Goal: Navigation & Orientation: Find specific page/section

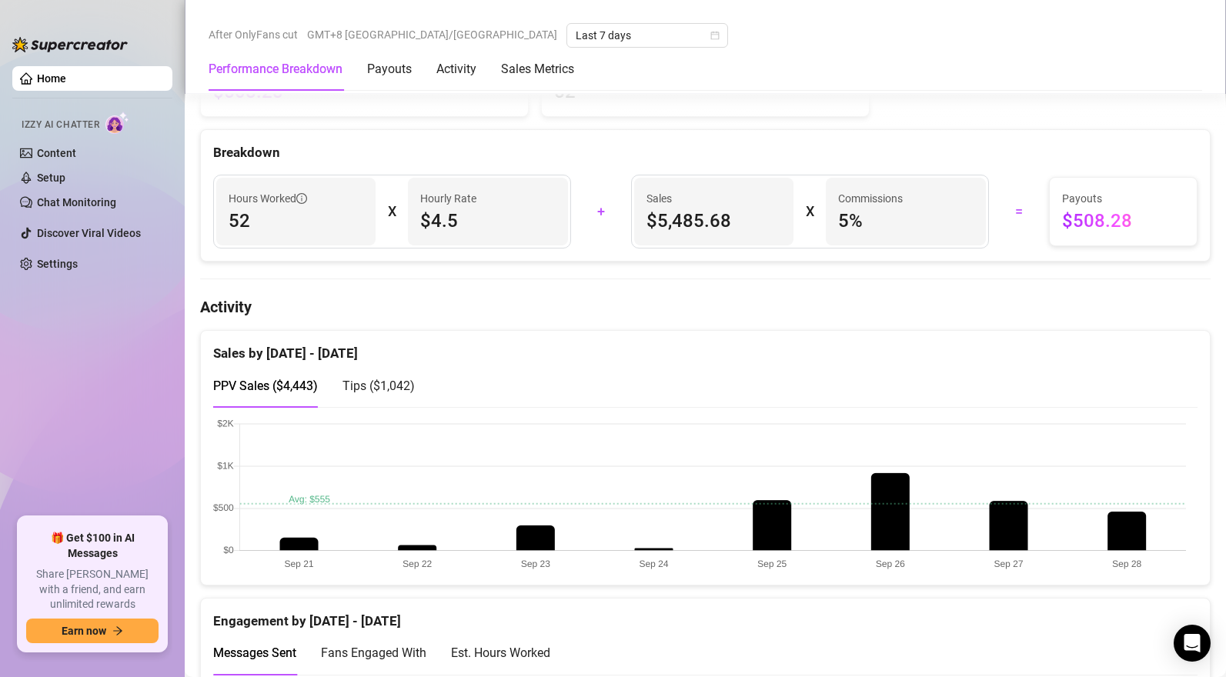
scroll to position [735, 0]
click at [374, 388] on span "Tips ( $1,042 )" at bounding box center [378, 386] width 72 height 15
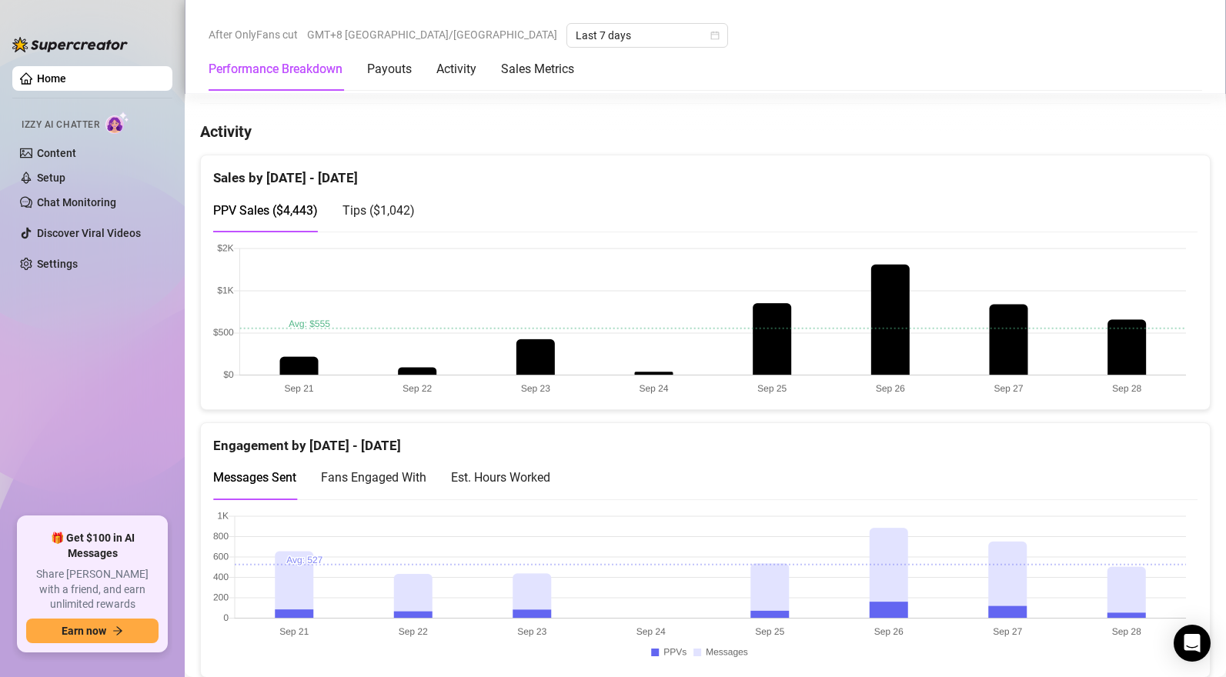
scroll to position [1020, 0]
